Goal: Information Seeking & Learning: Check status

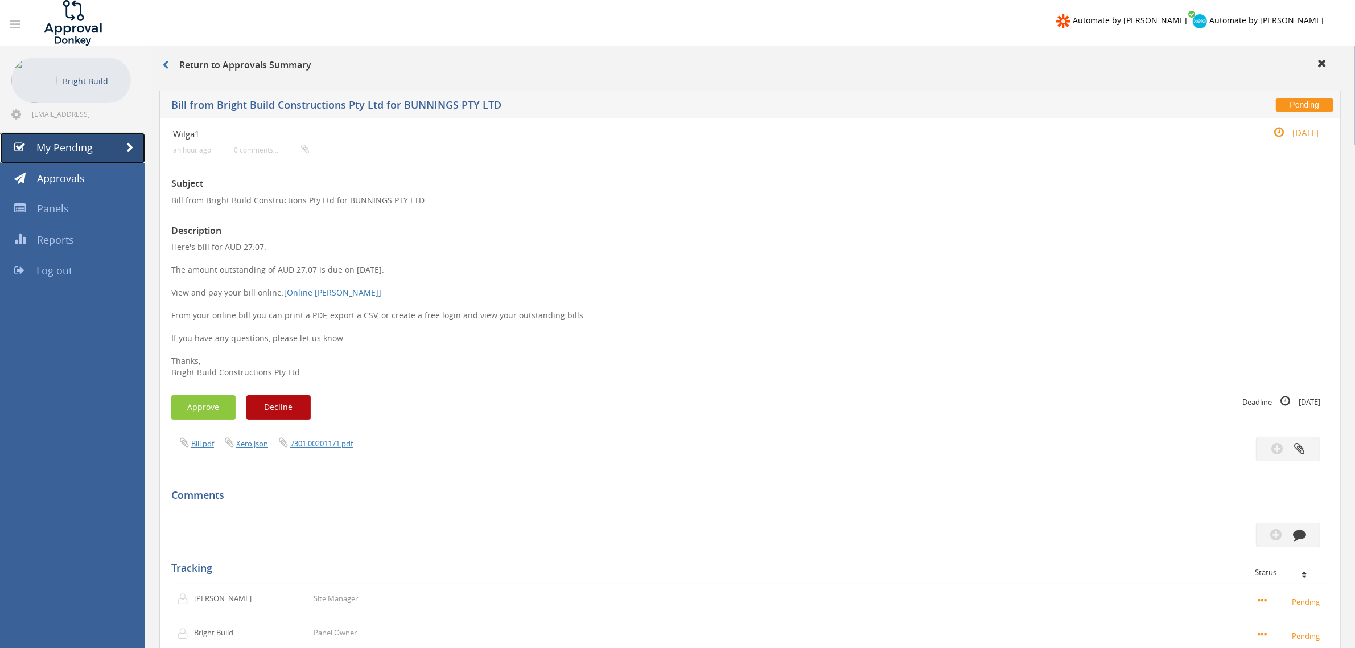
click at [78, 146] on span "My Pending" at bounding box center [64, 148] width 56 height 14
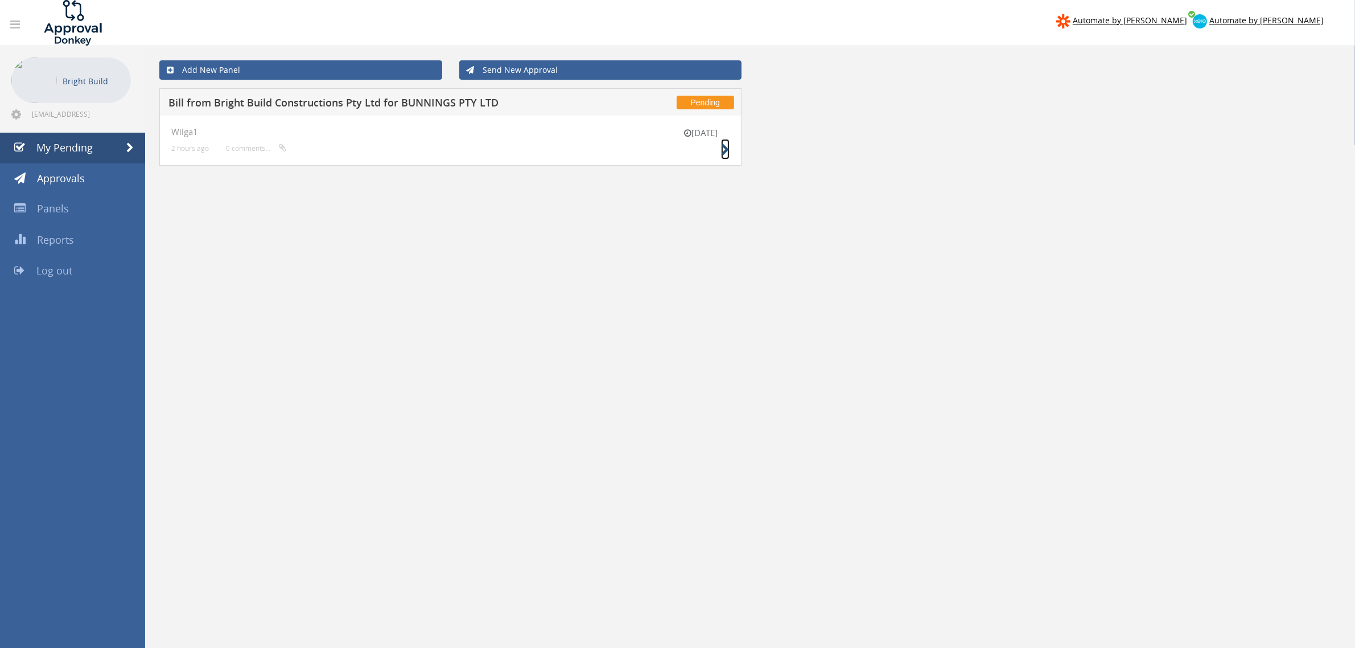
click at [722, 152] on icon at bounding box center [725, 150] width 9 height 12
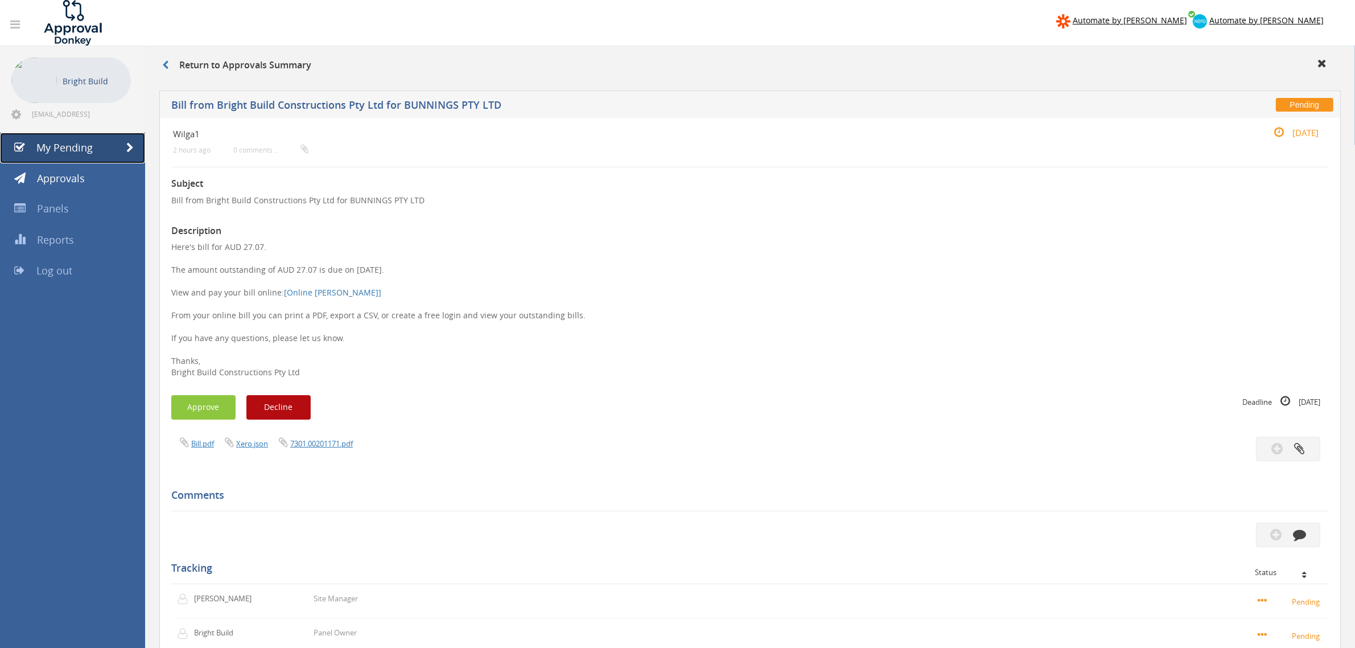
click at [109, 149] on link "My Pending" at bounding box center [72, 148] width 145 height 31
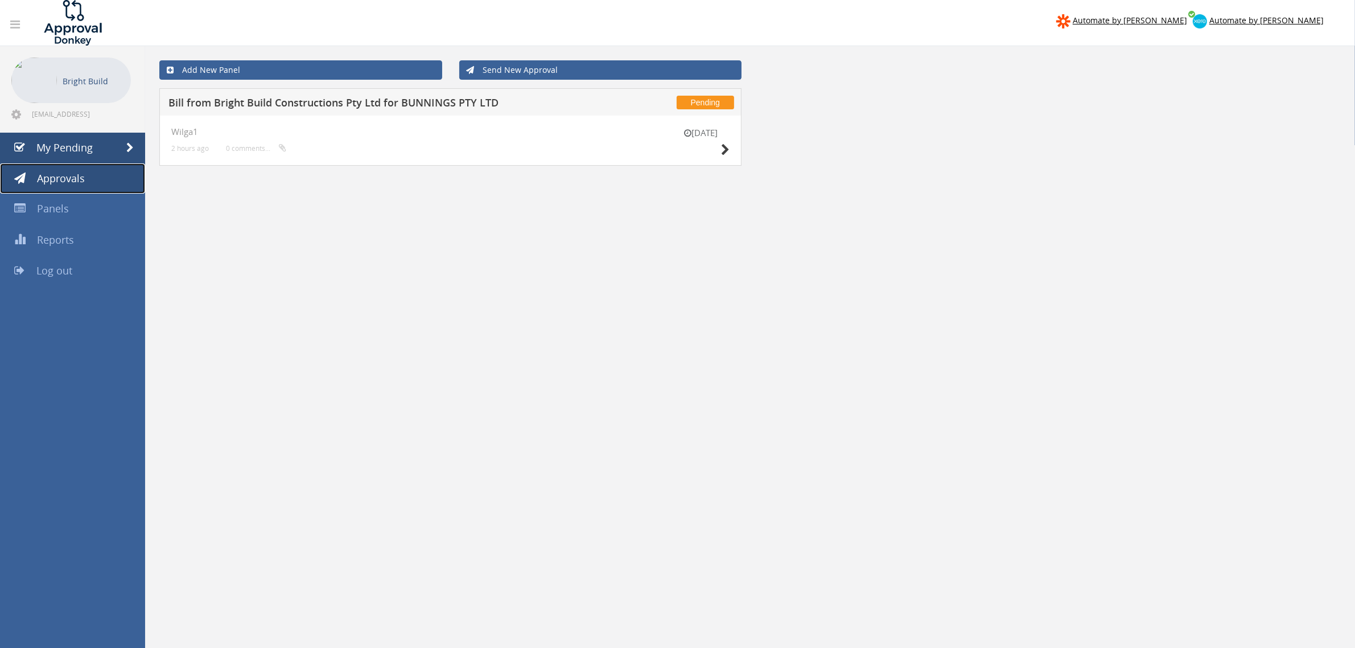
click at [72, 179] on span "Approvals" at bounding box center [61, 178] width 48 height 14
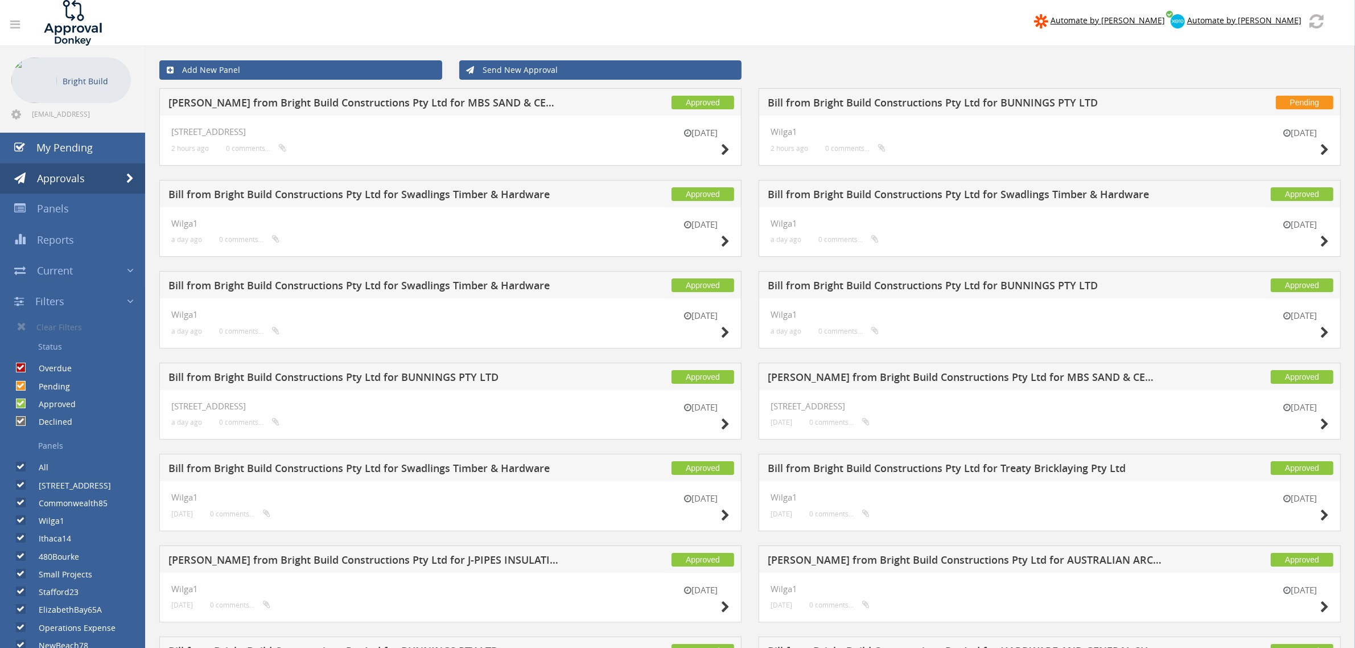
click at [909, 63] on div "Add New Panel Send New Approval" at bounding box center [750, 70] width 1199 height 36
click at [1324, 155] on icon at bounding box center [1325, 150] width 9 height 12
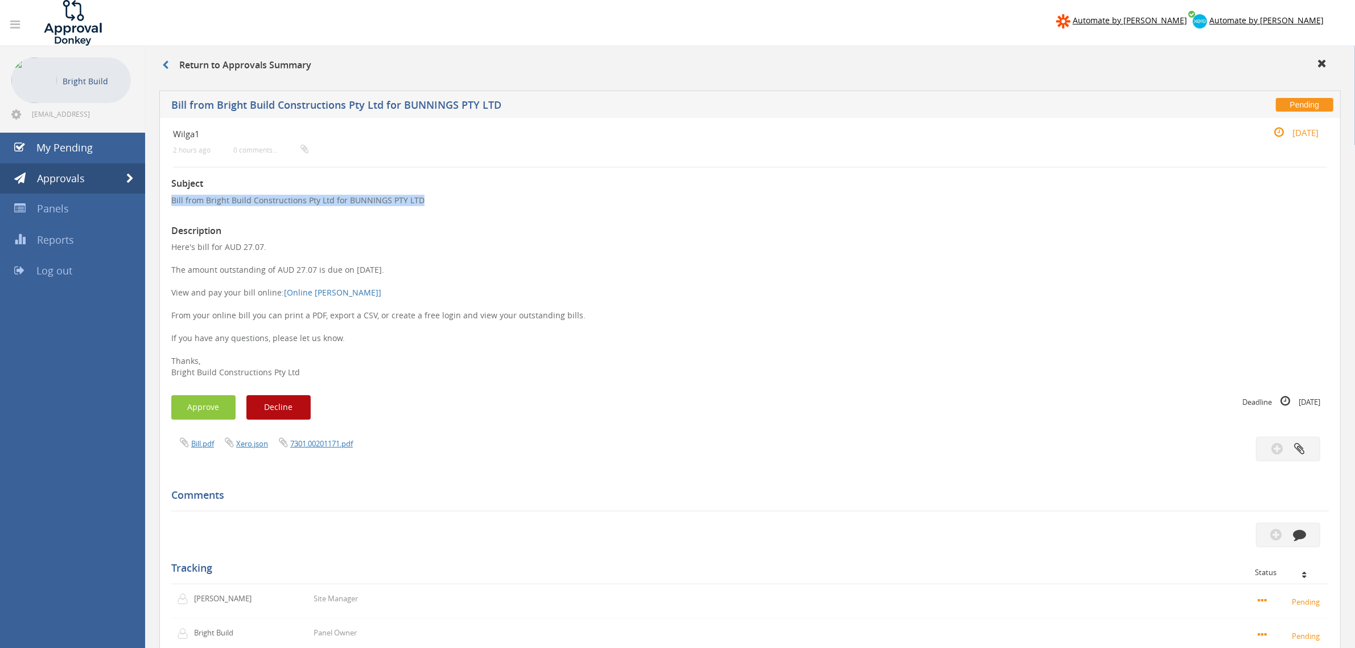
drag, startPoint x: 428, startPoint y: 197, endPoint x: 225, endPoint y: 187, distance: 203.5
click at [225, 187] on div "Subject Bill from Bright Build Constructions Pty Ltd for BUNNINGS PTY LTD Descr…" at bounding box center [750, 499] width 1158 height 665
drag, startPoint x: 270, startPoint y: 249, endPoint x: 242, endPoint y: 246, distance: 28.0
click at [242, 246] on p "Here's bill for AUD 27.07. The amount outstanding of AUD 27.07 is due on [DATE]…" at bounding box center [750, 309] width 1158 height 137
click at [283, 251] on p "Here's bill for AUD 27.07. The amount outstanding of AUD 27.07 is due on [DATE]…" at bounding box center [750, 309] width 1158 height 137
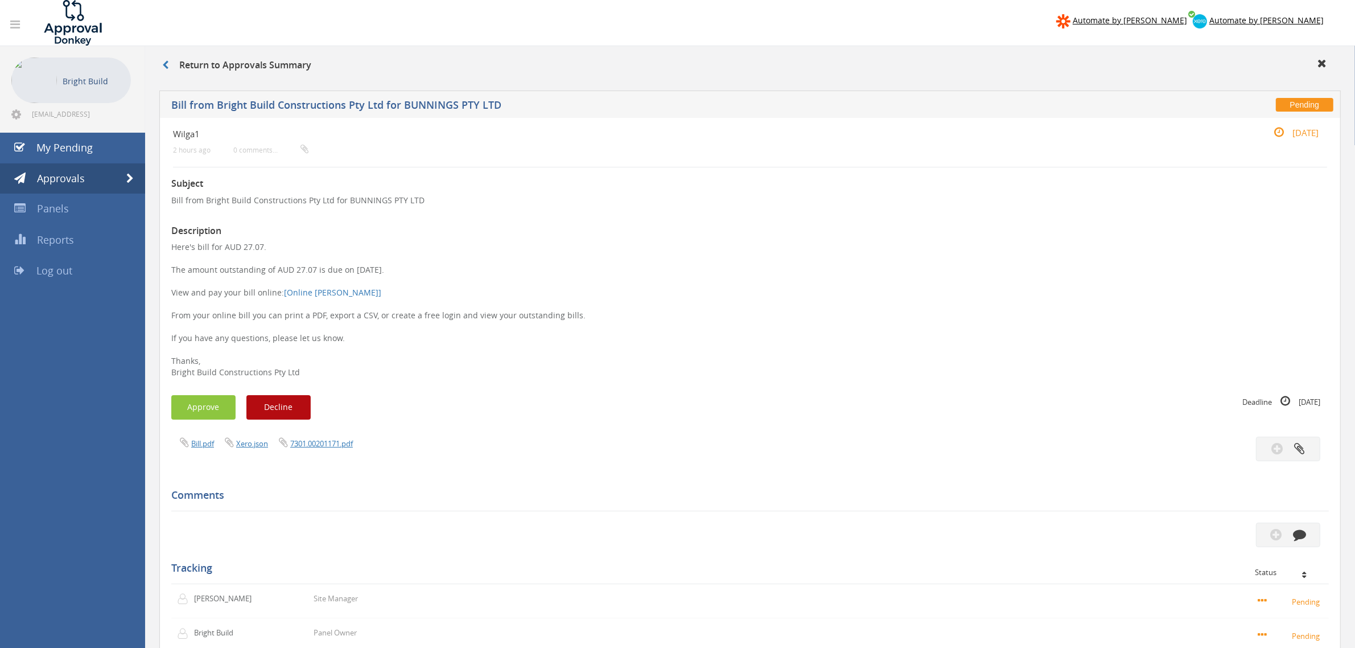
drag, startPoint x: 276, startPoint y: 246, endPoint x: 240, endPoint y: 249, distance: 36.5
click at [240, 249] on p "Here's bill for AUD 27.07. The amount outstanding of AUD 27.07 is due on [DATE]…" at bounding box center [750, 309] width 1158 height 137
click at [265, 245] on p "Here's bill for AUD 27.07. The amount outstanding of AUD 27.07 is due on [DATE]…" at bounding box center [750, 309] width 1158 height 137
drag, startPoint x: 252, startPoint y: 246, endPoint x: 240, endPoint y: 248, distance: 11.4
click at [240, 248] on p "Here's bill for AUD 27.07. The amount outstanding of AUD 27.07 is due on [DATE]…" at bounding box center [750, 309] width 1158 height 137
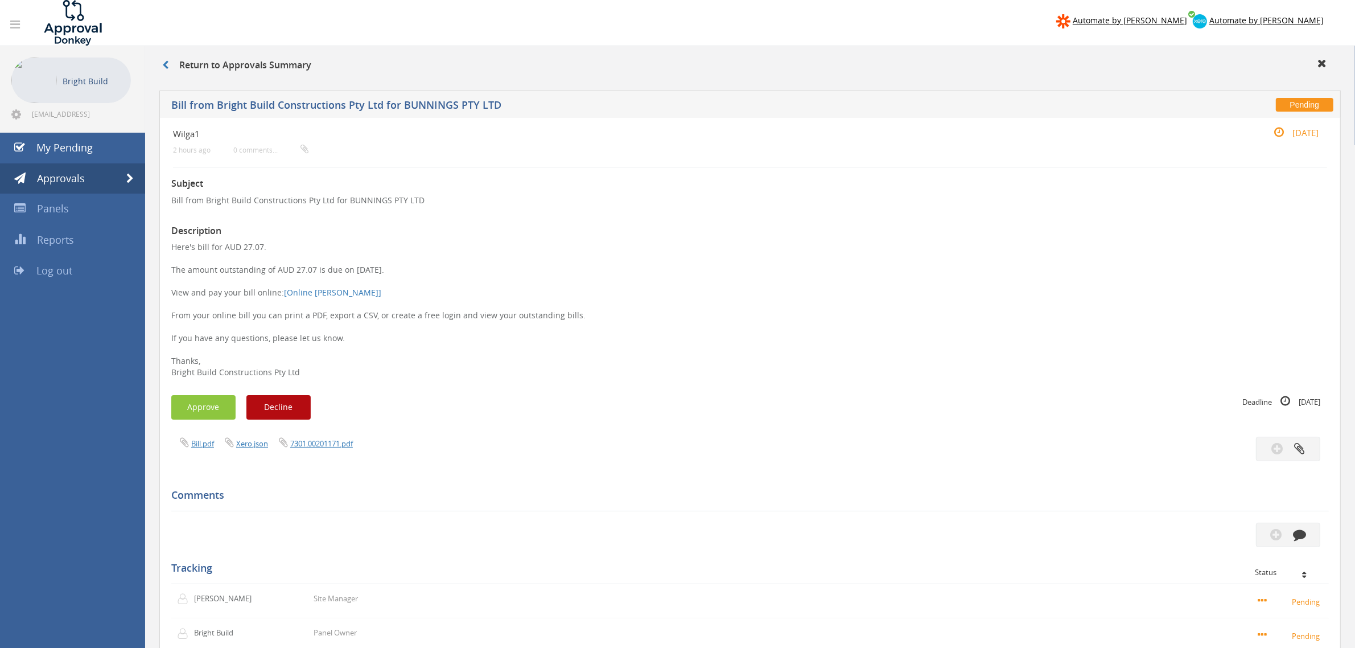
click at [276, 248] on p "Here's bill for AUD 27.07. The amount outstanding of AUD 27.07 is due on [DATE]…" at bounding box center [750, 309] width 1158 height 137
drag, startPoint x: 257, startPoint y: 246, endPoint x: 242, endPoint y: 246, distance: 14.8
click at [242, 246] on p "Here's bill for AUD 27.07. The amount outstanding of AUD 27.07 is due on [DATE]…" at bounding box center [750, 309] width 1158 height 137
click at [282, 249] on p "Here's bill for AUD 27.07. The amount outstanding of AUD 27.07 is due on [DATE]…" at bounding box center [750, 309] width 1158 height 137
drag, startPoint x: 259, startPoint y: 239, endPoint x: 248, endPoint y: 240, distance: 11.4
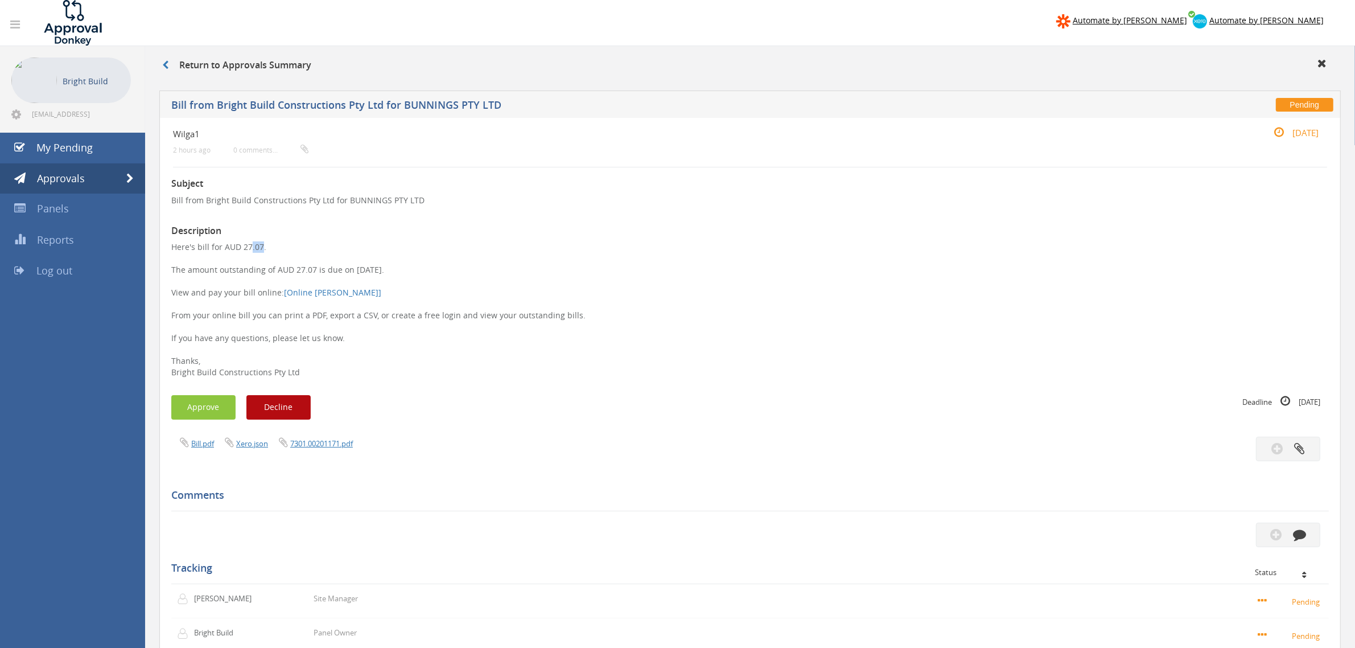
click at [248, 240] on div "Subject Bill from Bright Build Constructions Pty Ltd for BUNNINGS PTY LTD Descr…" at bounding box center [750, 499] width 1158 height 665
click at [283, 249] on p "Here's bill for AUD 27.07. The amount outstanding of AUD 27.07 is due on [DATE]…" at bounding box center [750, 309] width 1158 height 137
drag, startPoint x: 251, startPoint y: 245, endPoint x: 241, endPoint y: 245, distance: 10.2
click at [241, 245] on p "Here's bill for AUD 27.07. The amount outstanding of AUD 27.07 is due on [DATE]…" at bounding box center [750, 309] width 1158 height 137
click at [265, 242] on p "Here's bill for AUD 27.07. The amount outstanding of AUD 27.07 is due on [DATE]…" at bounding box center [750, 309] width 1158 height 137
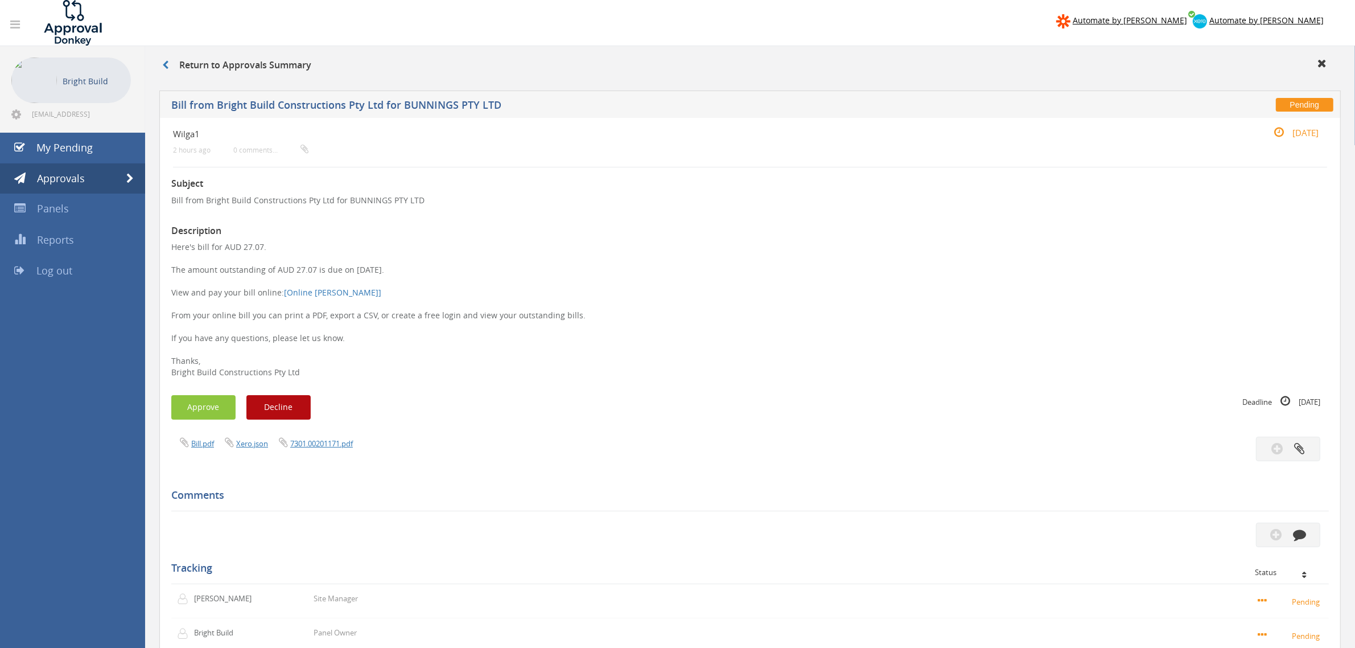
drag, startPoint x: 257, startPoint y: 246, endPoint x: 242, endPoint y: 246, distance: 14.8
click at [242, 246] on p "Here's bill for AUD 27.07. The amount outstanding of AUD 27.07 is due on [DATE]…" at bounding box center [750, 309] width 1158 height 137
click at [277, 245] on p "Here's bill for AUD 27.07. The amount outstanding of AUD 27.07 is due on [DATE]…" at bounding box center [750, 309] width 1158 height 137
drag, startPoint x: 272, startPoint y: 246, endPoint x: 242, endPoint y: 246, distance: 30.2
click at [242, 246] on p "Here's bill for AUD 27.07. The amount outstanding of AUD 27.07 is due on [DATE]…" at bounding box center [750, 309] width 1158 height 137
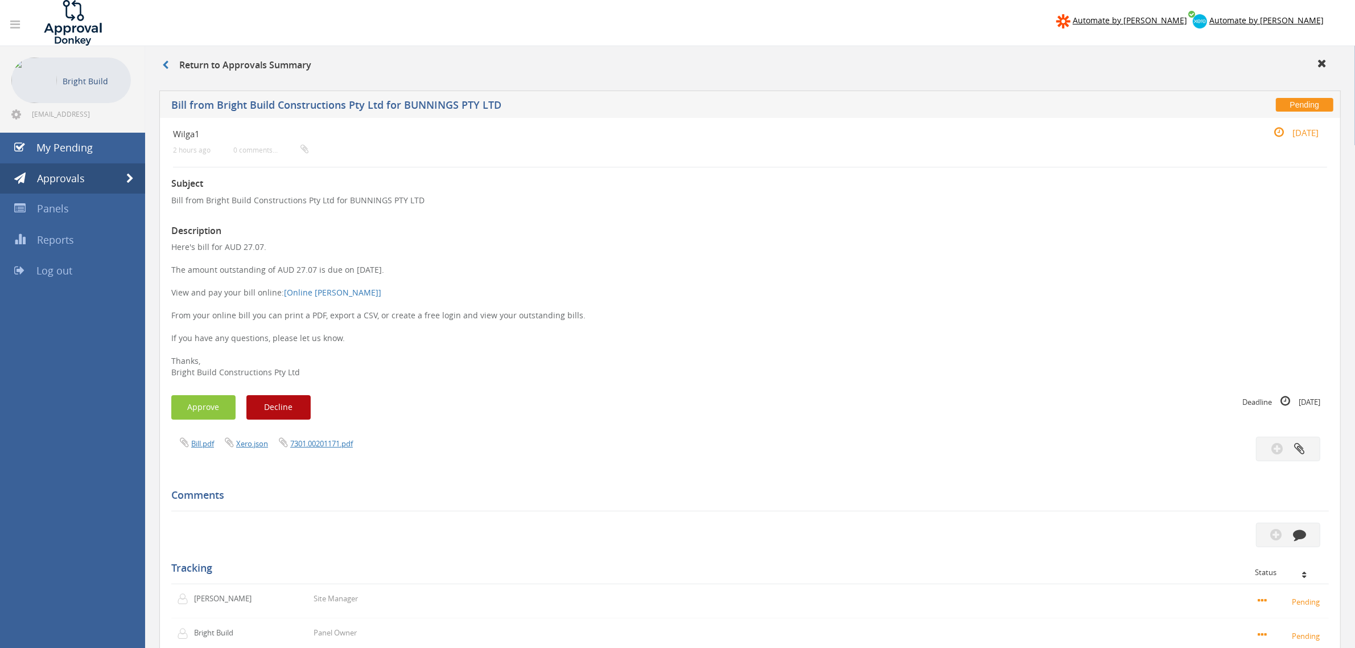
click at [272, 246] on p "Here's bill for AUD 27.07. The amount outstanding of AUD 27.07 is due on [DATE]…" at bounding box center [750, 309] width 1158 height 137
drag, startPoint x: 261, startPoint y: 246, endPoint x: 280, endPoint y: 246, distance: 19.4
click at [241, 249] on p "Here's bill for AUD 27.07. The amount outstanding of AUD 27.07 is due on [DATE]…" at bounding box center [750, 309] width 1158 height 137
click at [283, 246] on p "Here's bill for AUD 27.07. The amount outstanding of AUD 27.07 is due on [DATE]…" at bounding box center [750, 309] width 1158 height 137
drag, startPoint x: 260, startPoint y: 246, endPoint x: 238, endPoint y: 246, distance: 22.2
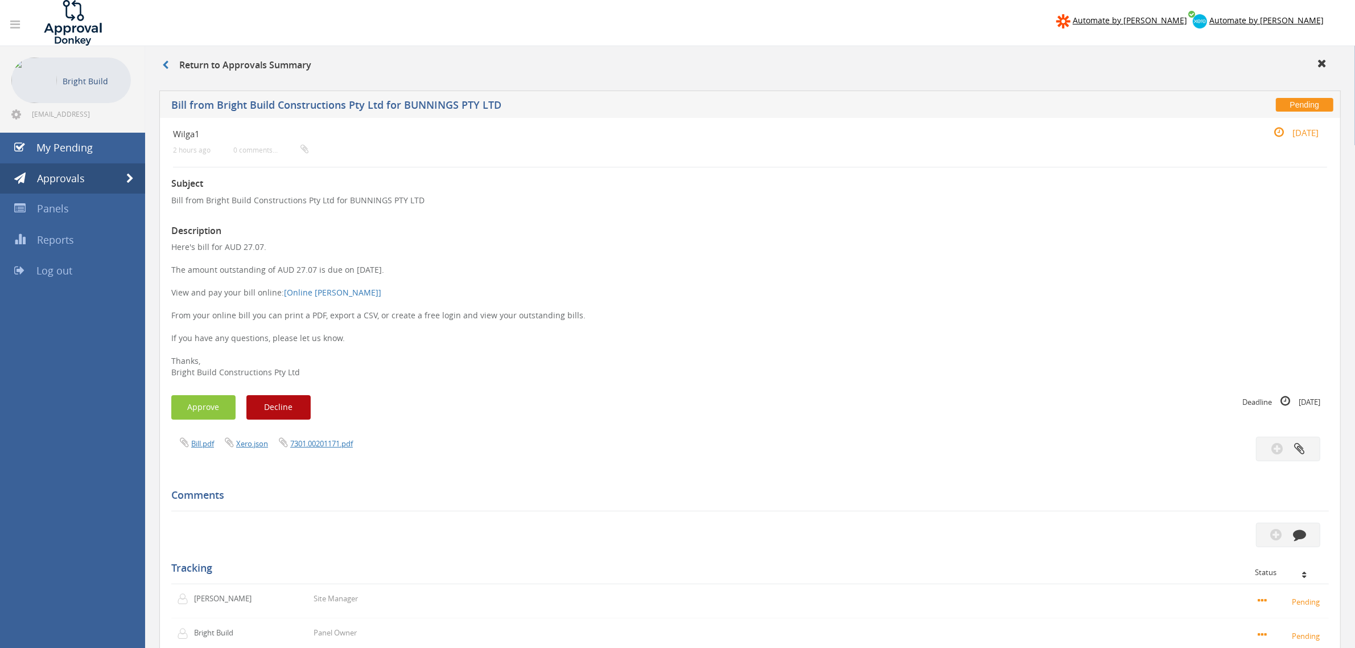
click at [238, 246] on p "Here's bill for AUD 27.07. The amount outstanding of AUD 27.07 is due on [DATE]…" at bounding box center [750, 309] width 1158 height 137
click at [274, 249] on p "Here's bill for AUD 27.07. The amount outstanding of AUD 27.07 is due on [DATE]…" at bounding box center [750, 309] width 1158 height 137
drag, startPoint x: 260, startPoint y: 246, endPoint x: 242, endPoint y: 248, distance: 18.4
click at [242, 248] on p "Here's bill for AUD 27.07. The amount outstanding of AUD 27.07 is due on [DATE]…" at bounding box center [750, 309] width 1158 height 137
click at [272, 246] on p "Here's bill for AUD 27.07. The amount outstanding of AUD 27.07 is due on [DATE]…" at bounding box center [750, 309] width 1158 height 137
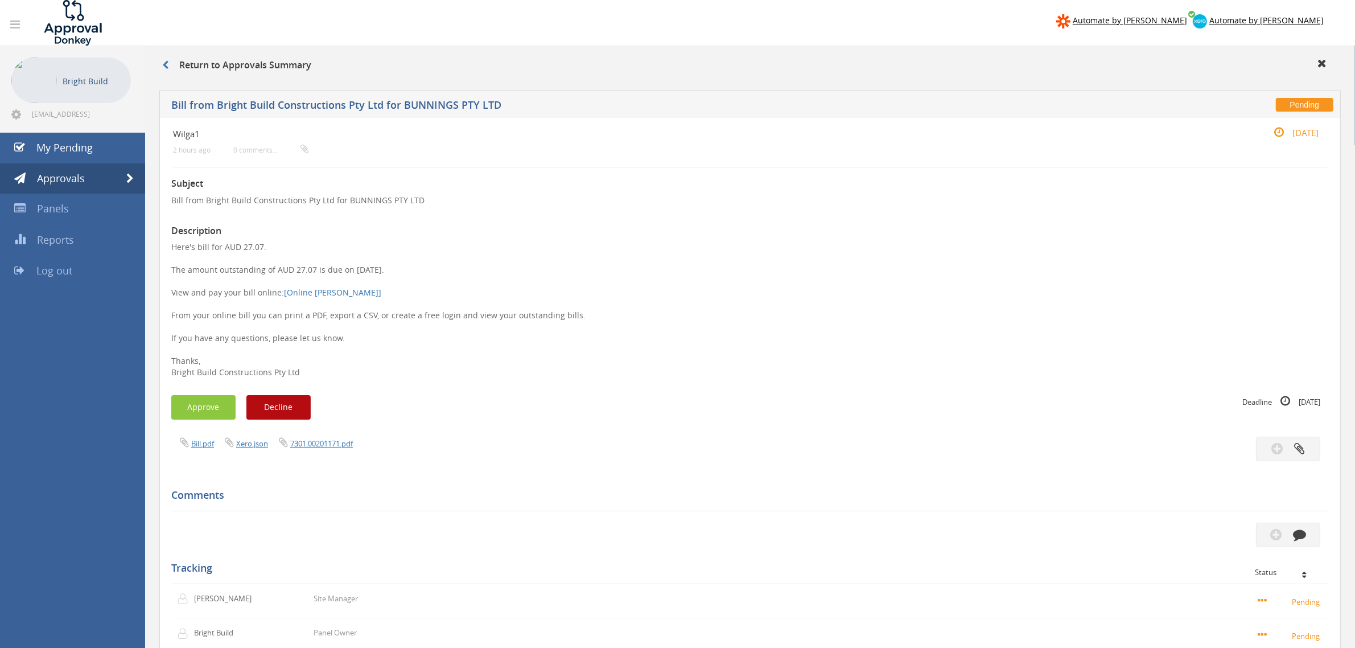
drag, startPoint x: 269, startPoint y: 245, endPoint x: 242, endPoint y: 246, distance: 26.8
click at [242, 246] on p "Here's bill for AUD 27.07. The amount outstanding of AUD 27.07 is due on [DATE]…" at bounding box center [750, 309] width 1158 height 137
click at [285, 246] on p "Here's bill for AUD 27.07. The amount outstanding of AUD 27.07 is due on [DATE]…" at bounding box center [750, 309] width 1158 height 137
click at [274, 249] on p "Here's bill for AUD 27.07. The amount outstanding of AUD 27.07 is due on [DATE]…" at bounding box center [750, 309] width 1158 height 137
drag, startPoint x: 256, startPoint y: 243, endPoint x: 242, endPoint y: 242, distance: 14.2
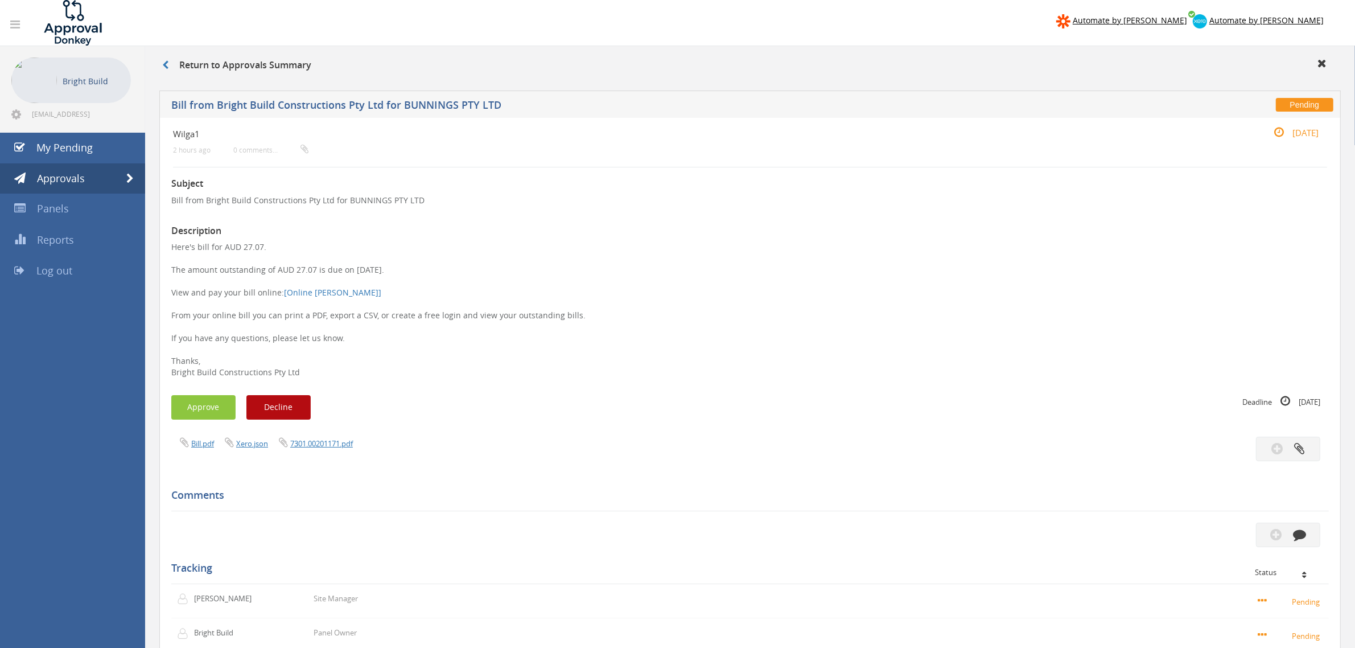
click at [242, 242] on p "Here's bill for AUD 27.07. The amount outstanding of AUD 27.07 is due on [DATE]…" at bounding box center [750, 309] width 1158 height 137
click at [277, 248] on p "Here's bill for AUD 27.07. The amount outstanding of AUD 27.07 is due on [DATE]…" at bounding box center [750, 309] width 1158 height 137
drag, startPoint x: 269, startPoint y: 249, endPoint x: 242, endPoint y: 249, distance: 26.8
click at [242, 249] on p "Here's bill for AUD 27.07. The amount outstanding of AUD 27.07 is due on [DATE]…" at bounding box center [750, 309] width 1158 height 137
click at [266, 245] on p "Here's bill for AUD 27.07. The amount outstanding of AUD 27.07 is due on [DATE]…" at bounding box center [750, 309] width 1158 height 137
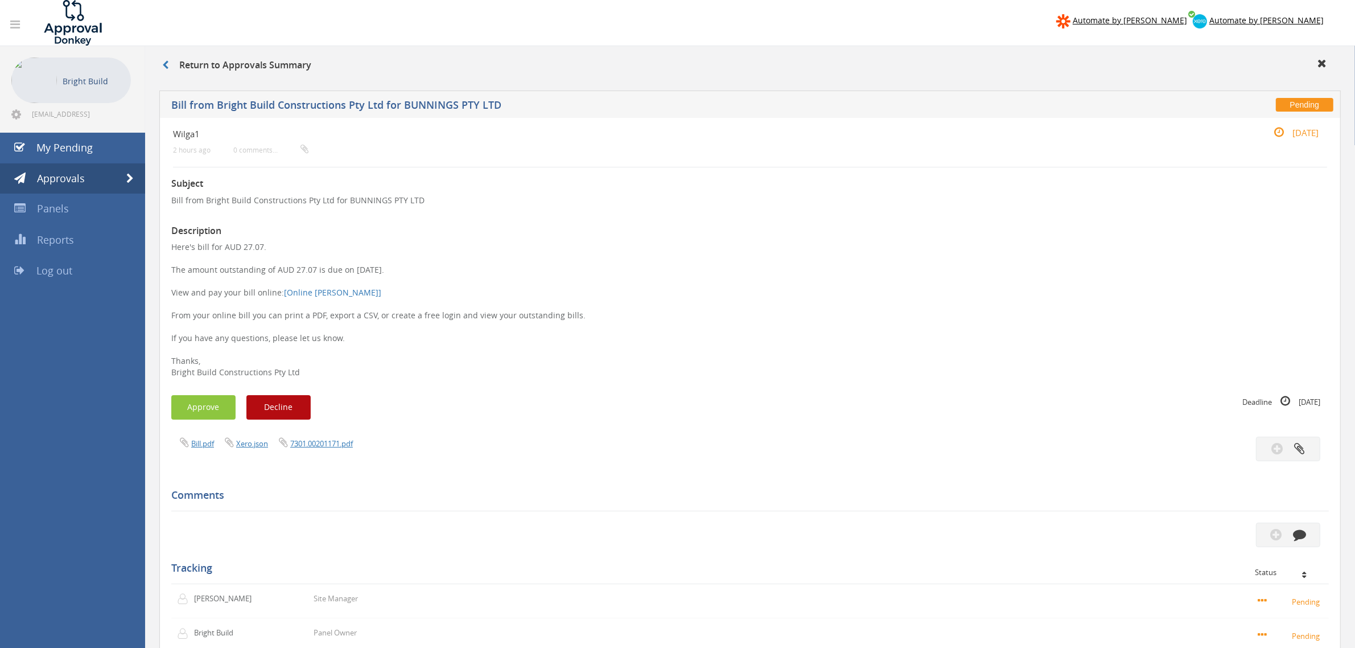
drag, startPoint x: 271, startPoint y: 246, endPoint x: 251, endPoint y: 244, distance: 20.1
click at [245, 245] on p "Here's bill for AUD 27.07. The amount outstanding of AUD 27.07 is due on [DATE]…" at bounding box center [750, 309] width 1158 height 137
click at [268, 244] on p "Here's bill for AUD 27.07. The amount outstanding of AUD 27.07 is due on [DATE]…" at bounding box center [750, 309] width 1158 height 137
drag, startPoint x: 269, startPoint y: 248, endPoint x: 242, endPoint y: 248, distance: 27.3
click at [242, 248] on p "Here's bill for AUD 27.07. The amount outstanding of AUD 27.07 is due on [DATE]…" at bounding box center [750, 309] width 1158 height 137
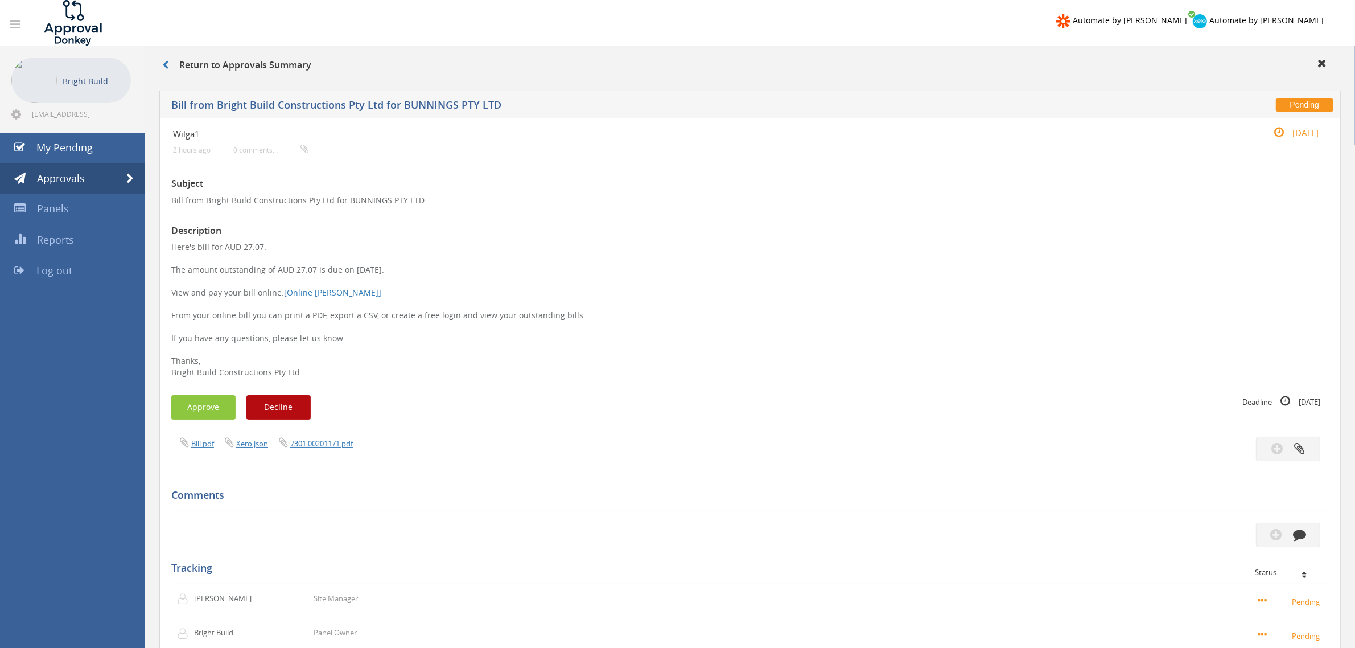
click at [294, 245] on p "Here's bill for AUD 27.07. The amount outstanding of AUD 27.07 is due on [DATE]…" at bounding box center [750, 309] width 1158 height 137
click at [269, 246] on p "Here's bill for AUD 27.07. The amount outstanding of AUD 27.07 is due on [DATE]…" at bounding box center [750, 309] width 1158 height 137
drag, startPoint x: 256, startPoint y: 248, endPoint x: 240, endPoint y: 246, distance: 16.0
click at [240, 246] on p "Here's bill for AUD 27.07. The amount outstanding of AUD 27.07 is due on [DATE]…" at bounding box center [750, 309] width 1158 height 137
click at [275, 246] on p "Here's bill for AUD 27.07. The amount outstanding of AUD 27.07 is due on [DATE]…" at bounding box center [750, 309] width 1158 height 137
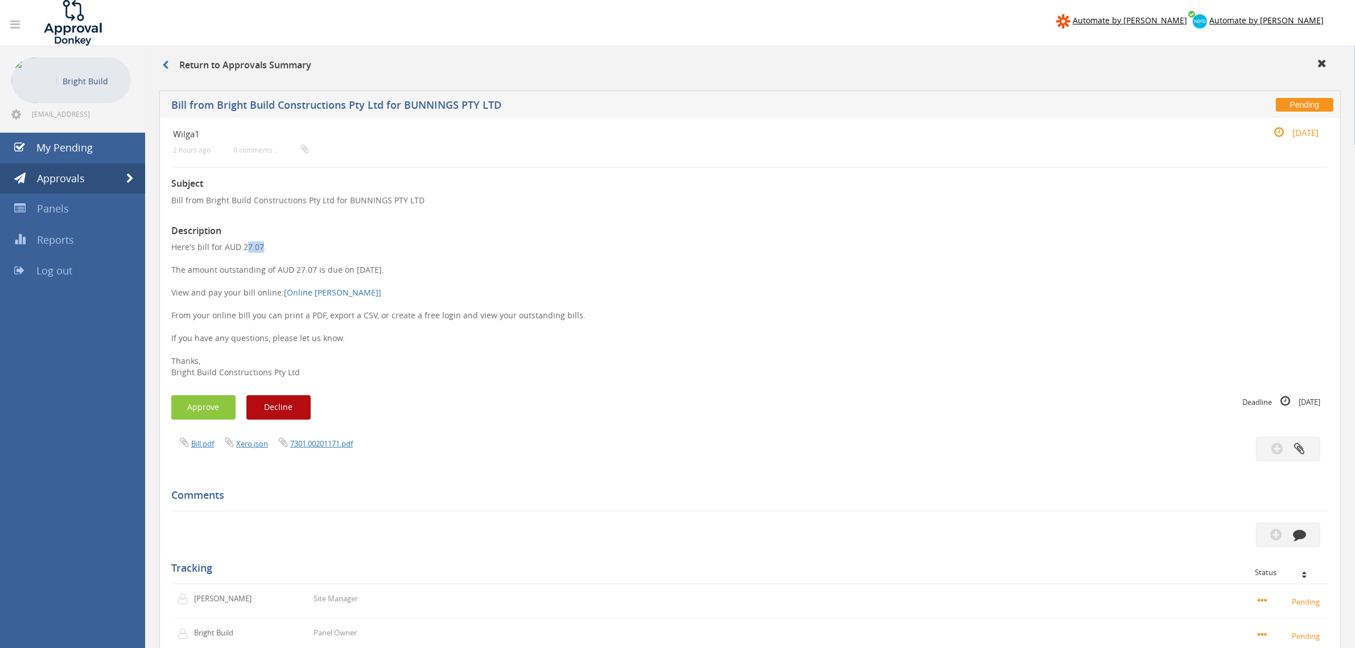
drag, startPoint x: 255, startPoint y: 248, endPoint x: 241, endPoint y: 248, distance: 14.2
click at [241, 248] on p "Here's bill for AUD 27.07. The amount outstanding of AUD 27.07 is due on [DATE]…" at bounding box center [750, 309] width 1158 height 137
click at [272, 245] on p "Here's bill for AUD 27.07. The amount outstanding of AUD 27.07 is due on [DATE]…" at bounding box center [750, 309] width 1158 height 137
drag, startPoint x: 274, startPoint y: 246, endPoint x: 305, endPoint y: 248, distance: 30.3
click at [241, 245] on p "Here's bill for AUD 27.07. The amount outstanding of AUD 27.07 is due on [DATE]…" at bounding box center [750, 309] width 1158 height 137
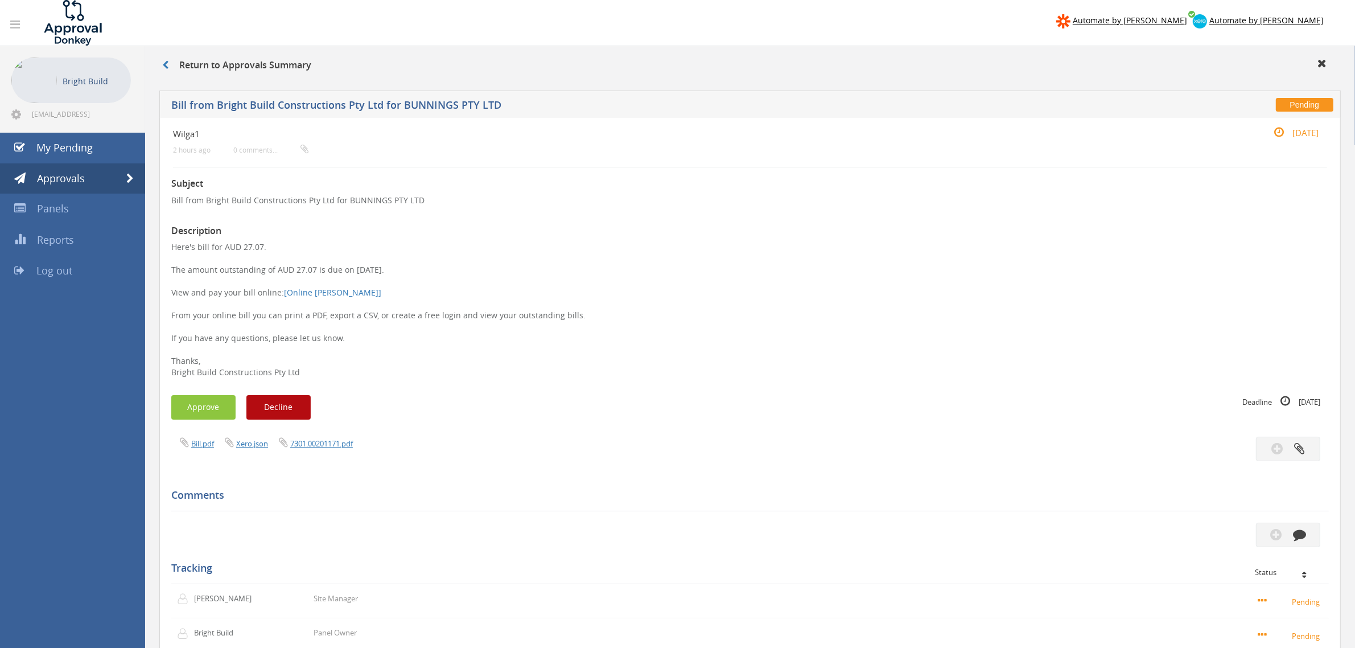
click at [311, 248] on p "Here's bill for AUD 27.07. The amount outstanding of AUD 27.07 is due on [DATE]…" at bounding box center [750, 309] width 1158 height 137
click at [90, 167] on link "Approvals" at bounding box center [72, 178] width 145 height 31
